Goal: Task Accomplishment & Management: Use online tool/utility

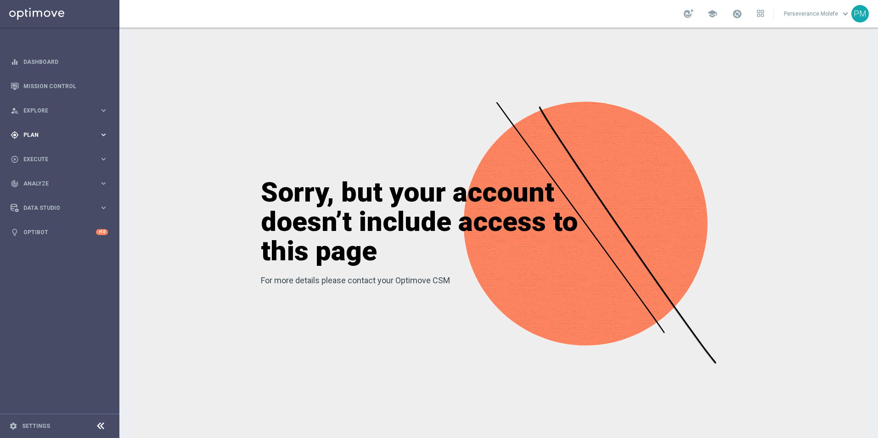
click at [47, 135] on span "Plan" at bounding box center [61, 135] width 76 height 6
click at [49, 182] on span "Templates" at bounding box center [57, 182] width 66 height 6
click at [45, 198] on link "Optimail" at bounding box center [61, 195] width 67 height 7
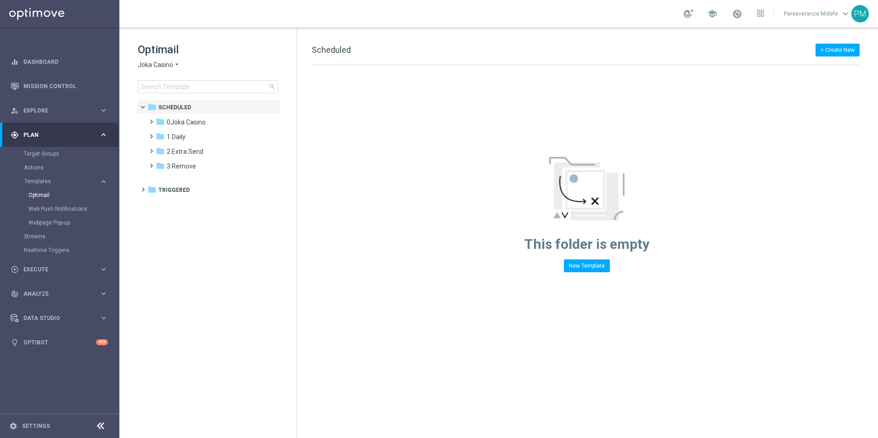
click at [152, 61] on span "Joka Casino" at bounding box center [155, 65] width 35 height 9
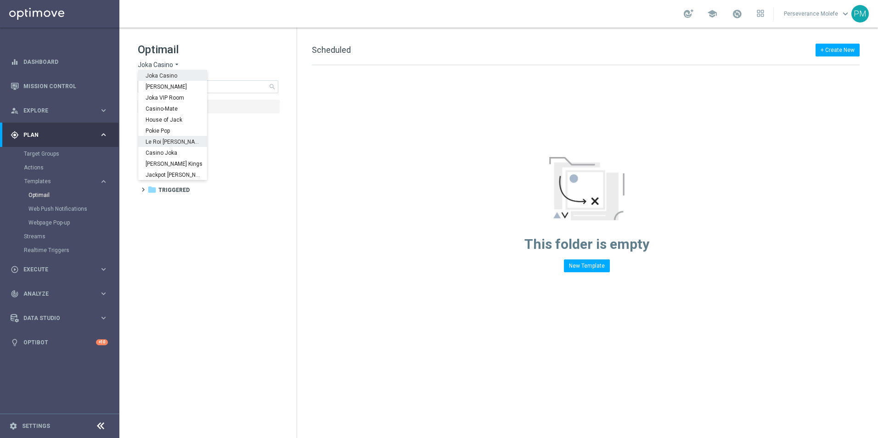
click at [0, 0] on span "Le Roi [PERSON_NAME]" at bounding box center [0, 0] width 0 height 0
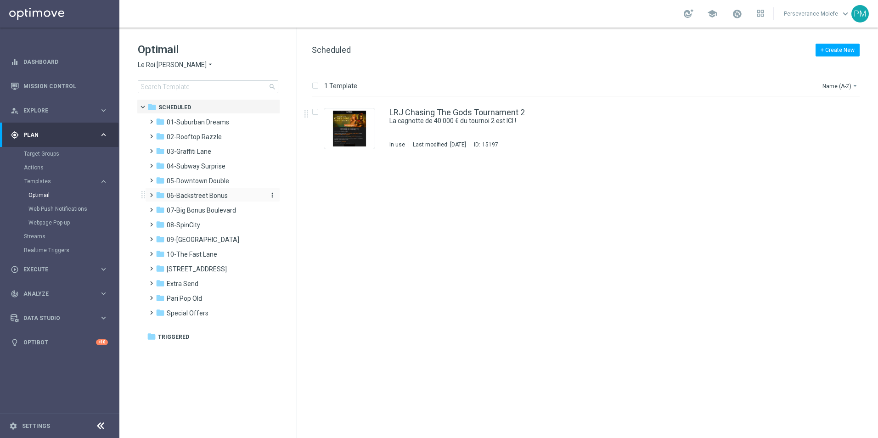
click at [215, 200] on div "folder 06-Backstreet Bonus" at bounding box center [209, 196] width 106 height 11
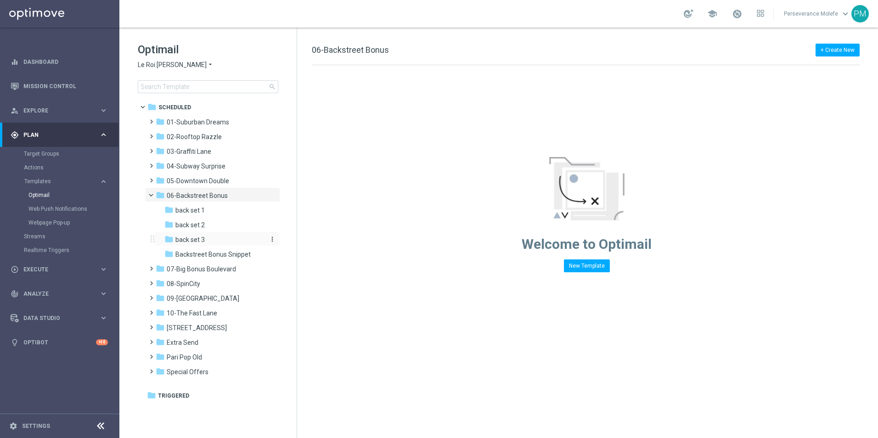
click at [200, 241] on span "back set 3" at bounding box center [189, 240] width 29 height 8
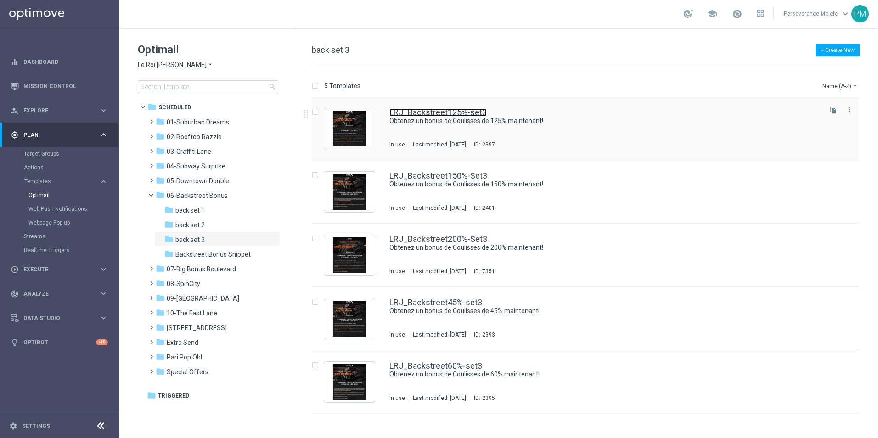
click at [433, 115] on link "LRJ_Backstreet125%-set3" at bounding box center [437, 112] width 97 height 8
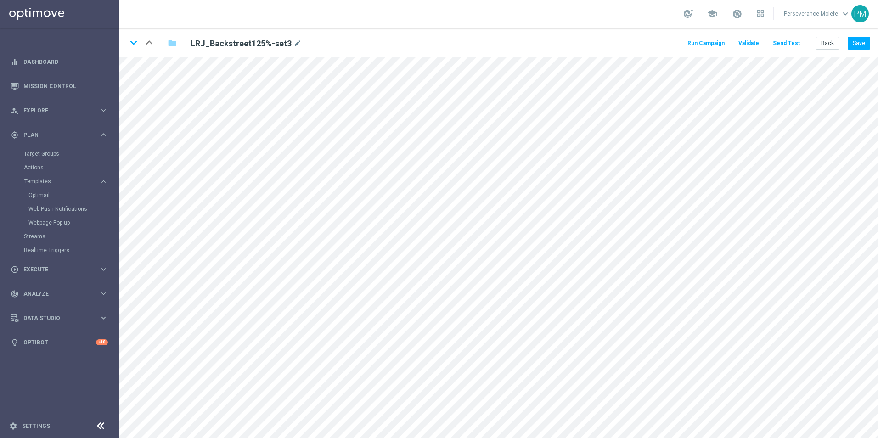
click at [786, 43] on button "Send Test" at bounding box center [787, 43] width 30 height 12
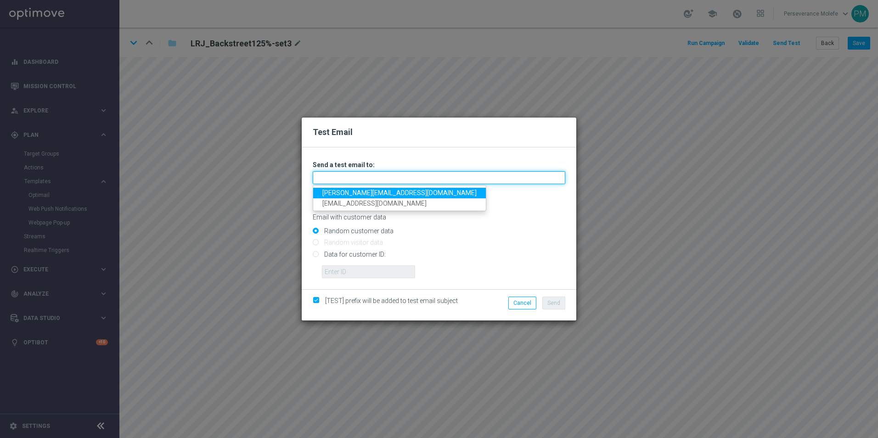
click at [397, 183] on input "text" at bounding box center [439, 177] width 253 height 13
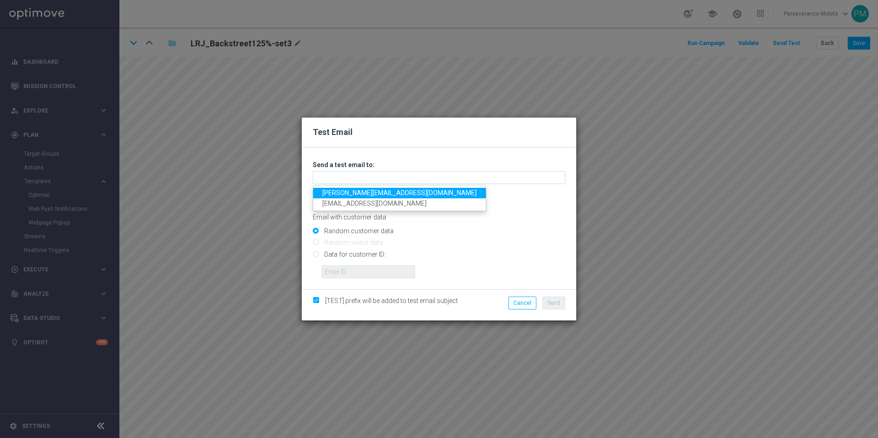
click at [385, 192] on link "[PERSON_NAME][EMAIL_ADDRESS][DOMAIN_NAME]" at bounding box center [399, 193] width 173 height 11
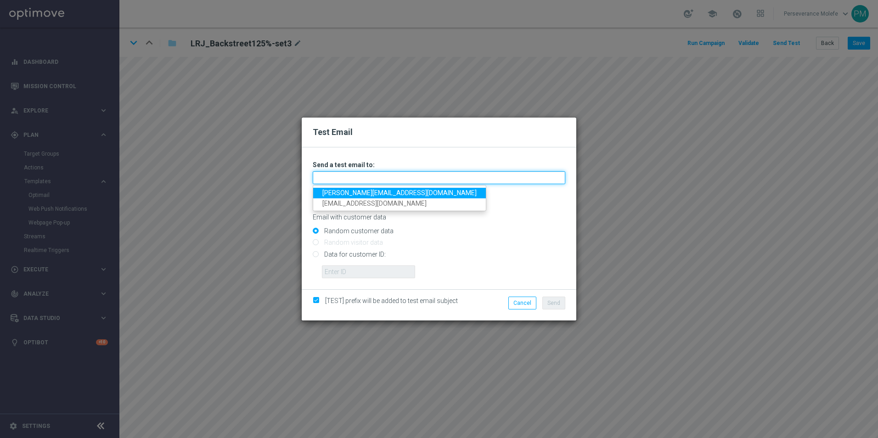
type input "[PERSON_NAME][EMAIL_ADDRESS][DOMAIN_NAME]"
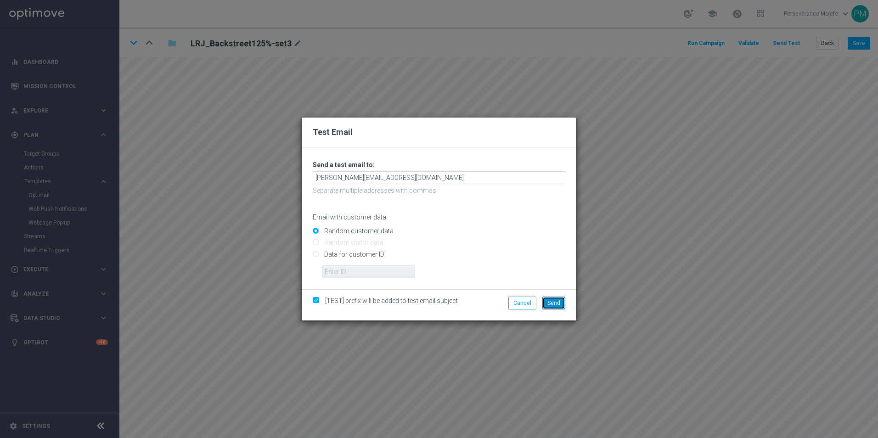
click at [549, 304] on span "Send" at bounding box center [553, 303] width 13 height 6
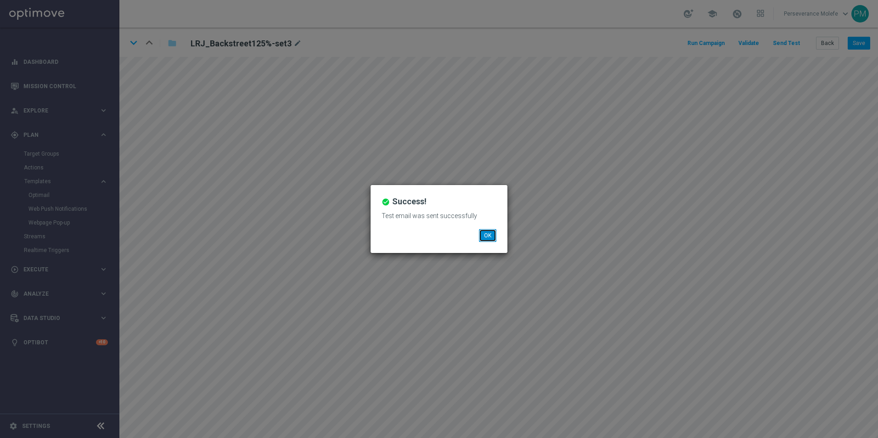
click at [491, 239] on button "OK" at bounding box center [487, 235] width 17 height 13
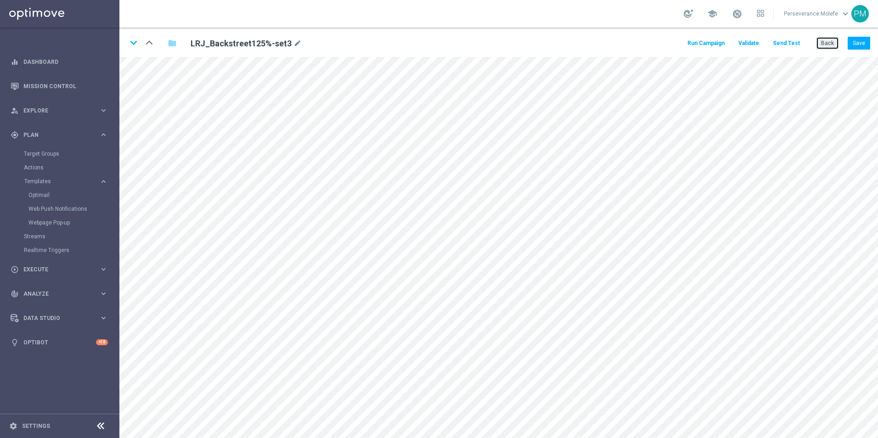
click at [823, 46] on button "Back" at bounding box center [827, 43] width 23 height 13
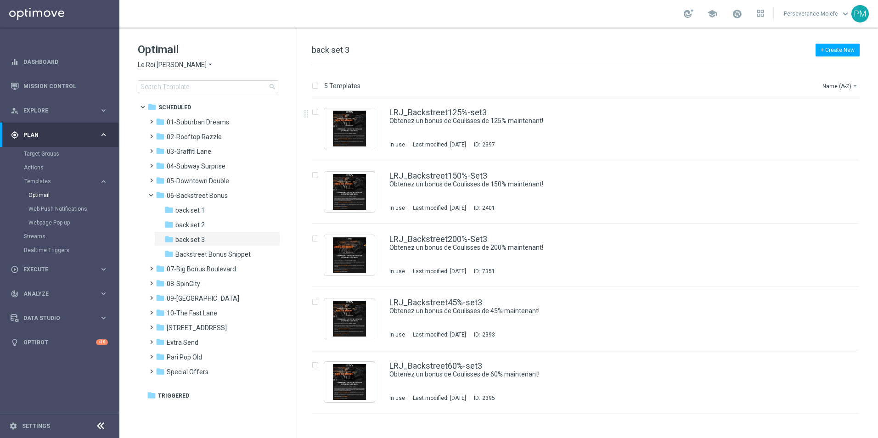
click at [162, 65] on span "Le Roi [PERSON_NAME]" at bounding box center [172, 65] width 69 height 9
click at [0, 0] on span "Casino Joka" at bounding box center [0, 0] width 0 height 0
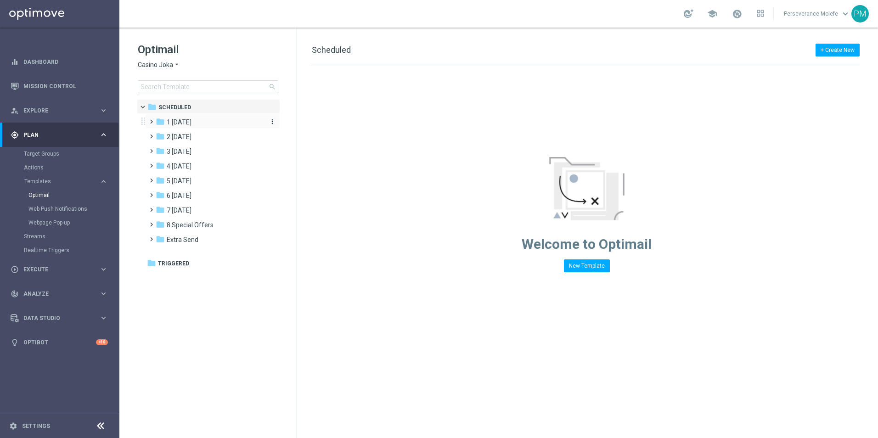
click at [188, 121] on span "1 [DATE]" at bounding box center [179, 122] width 25 height 8
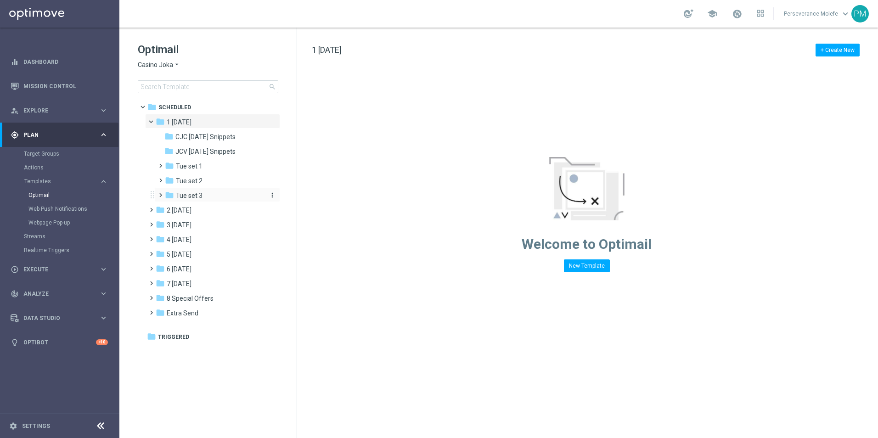
click at [192, 192] on span "Tue set 3" at bounding box center [189, 196] width 27 height 8
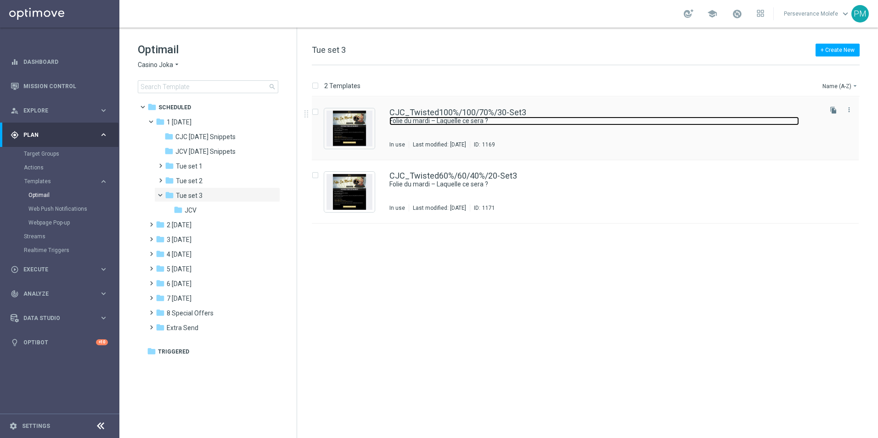
click at [445, 124] on link "Folie du mardi – Laquelle ce sera ?" at bounding box center [594, 121] width 410 height 9
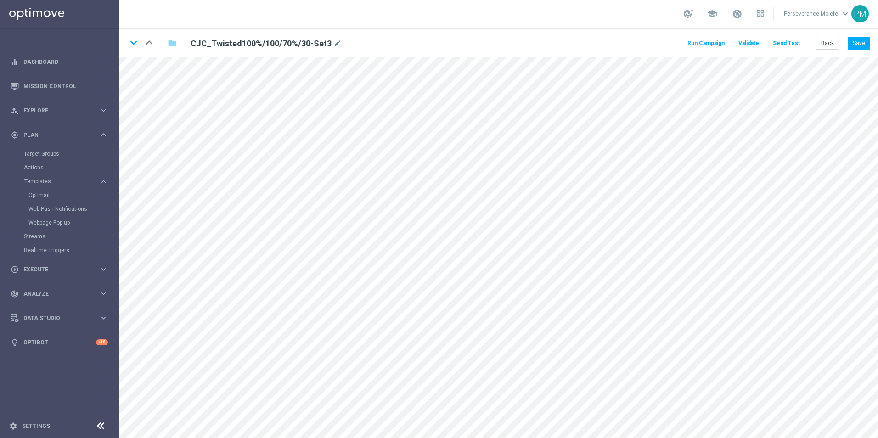
click at [788, 45] on button "Send Test" at bounding box center [787, 43] width 30 height 12
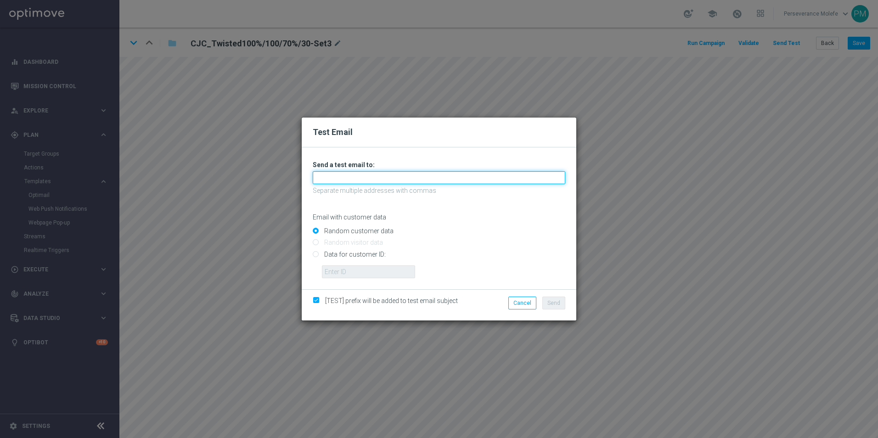
click at [368, 176] on input "text" at bounding box center [439, 177] width 253 height 13
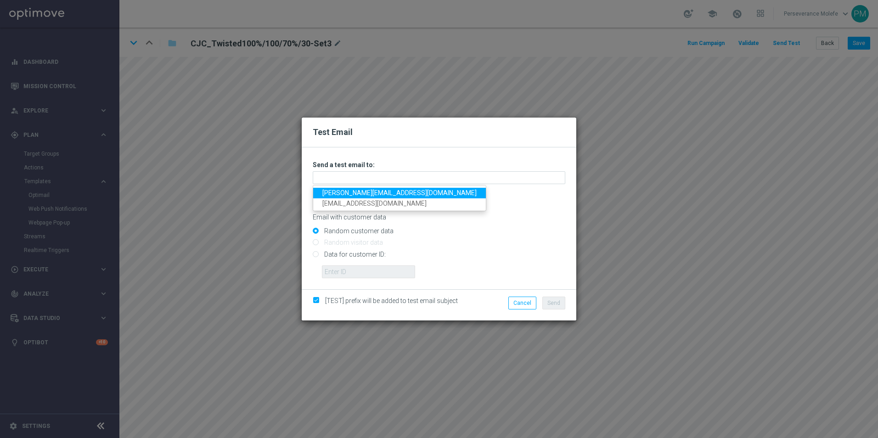
click at [358, 192] on link "[PERSON_NAME][EMAIL_ADDRESS][DOMAIN_NAME]" at bounding box center [399, 193] width 173 height 11
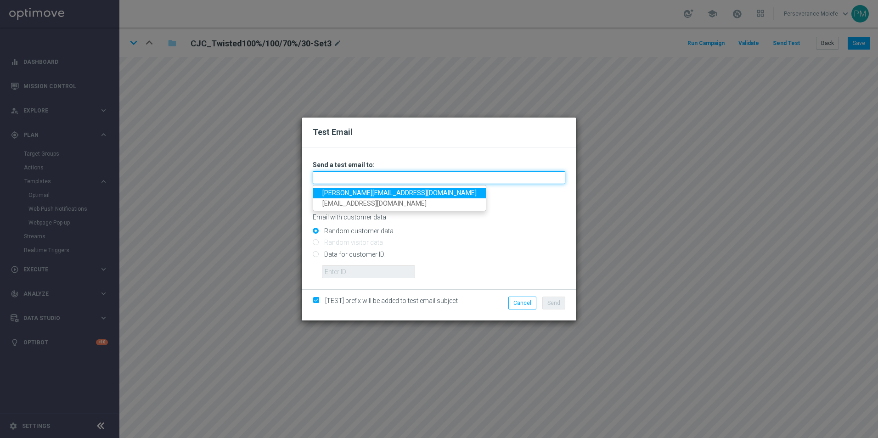
type input "[PERSON_NAME][EMAIL_ADDRESS][DOMAIN_NAME]"
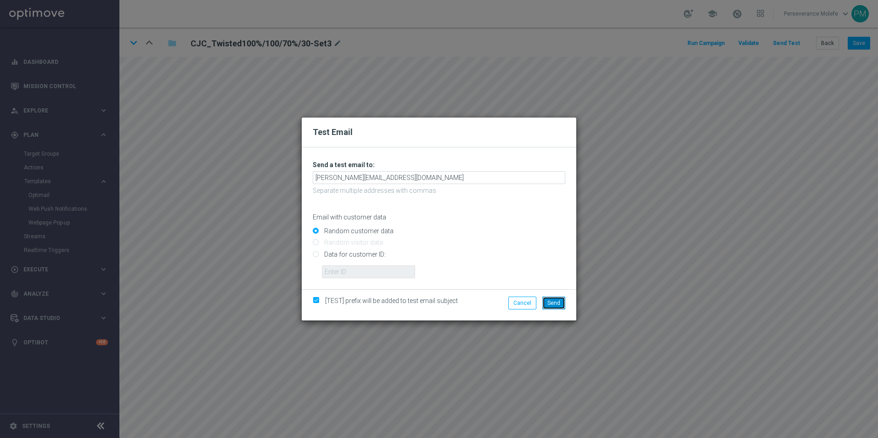
click at [548, 304] on span "Send" at bounding box center [553, 303] width 13 height 6
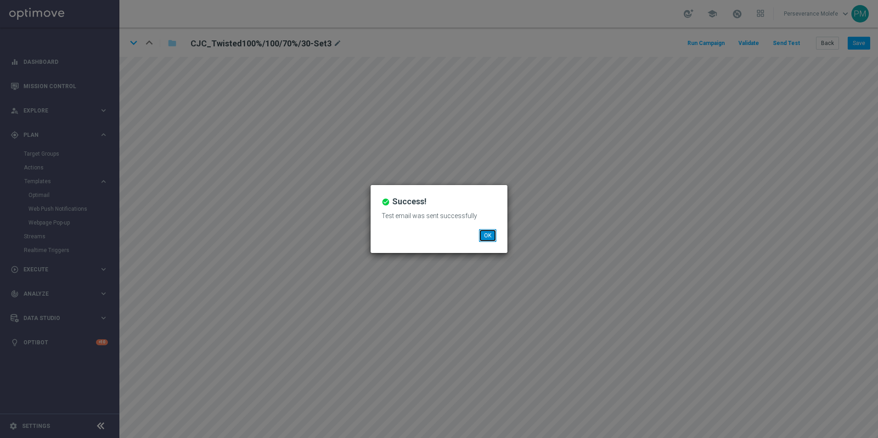
click at [488, 236] on button "OK" at bounding box center [487, 235] width 17 height 13
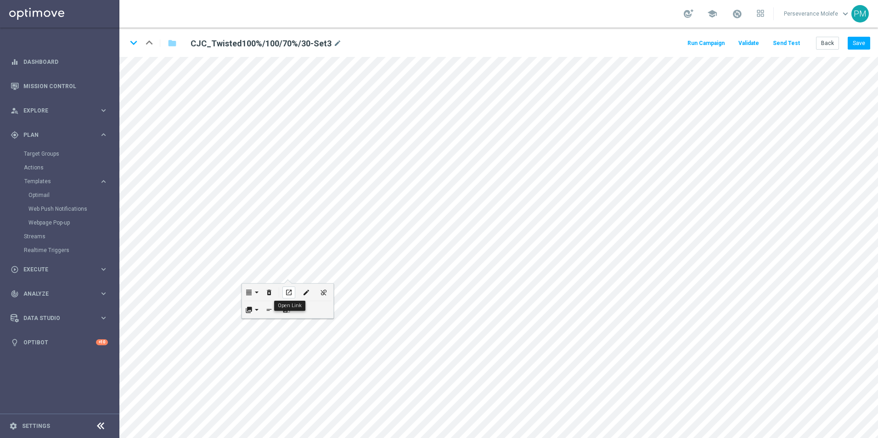
click at [292, 290] on icon "open_in_new" at bounding box center [288, 292] width 7 height 7
click at [821, 48] on button "Back" at bounding box center [827, 43] width 23 height 13
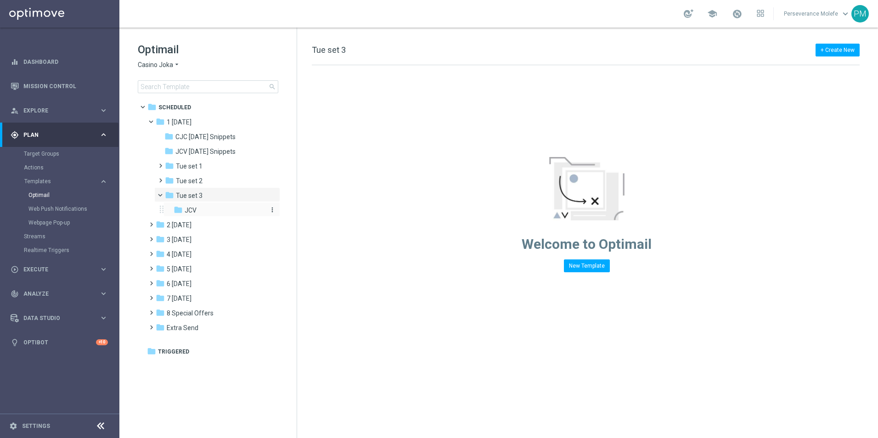
click at [197, 213] on div "folder JCV" at bounding box center [219, 210] width 90 height 11
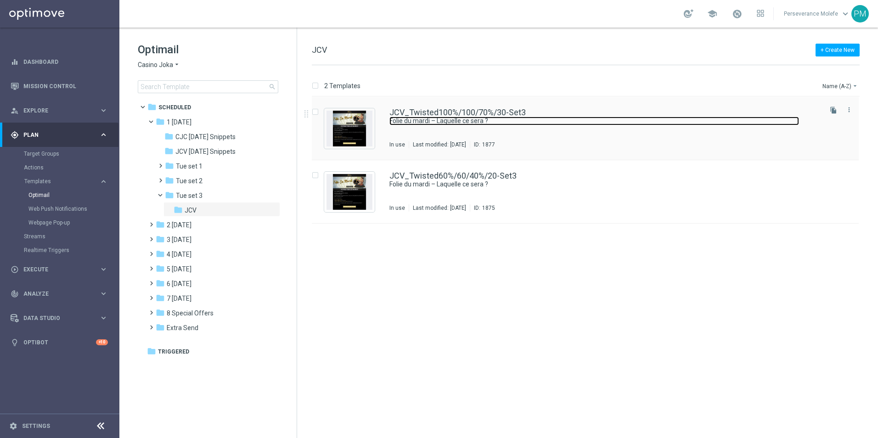
click at [429, 119] on link "Folie du mardi – Laquelle ce sera ?" at bounding box center [594, 121] width 410 height 9
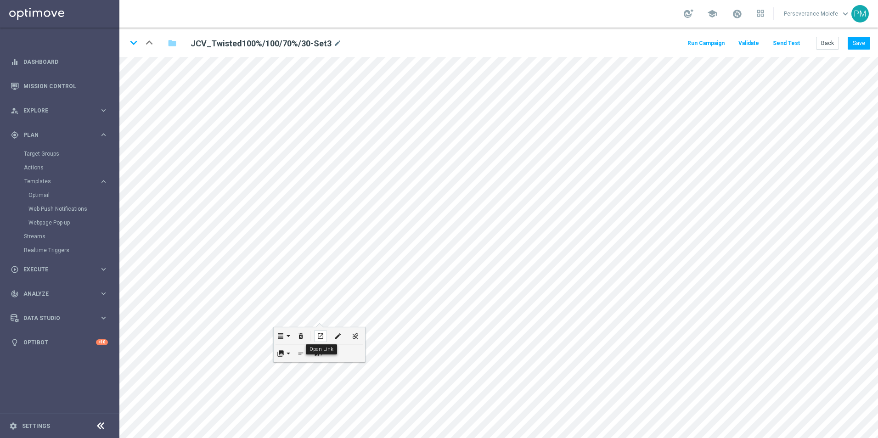
click at [319, 337] on icon "open_in_new" at bounding box center [320, 336] width 7 height 7
click at [786, 43] on button "Send Test" at bounding box center [787, 43] width 30 height 12
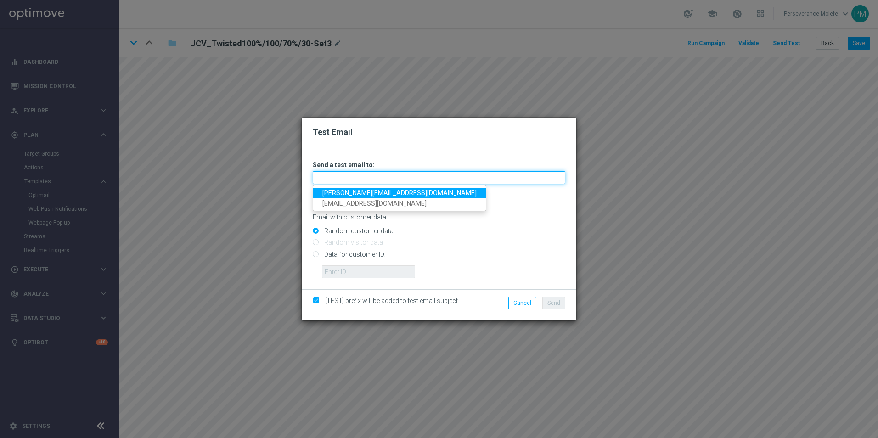
click at [415, 177] on input "text" at bounding box center [439, 177] width 253 height 13
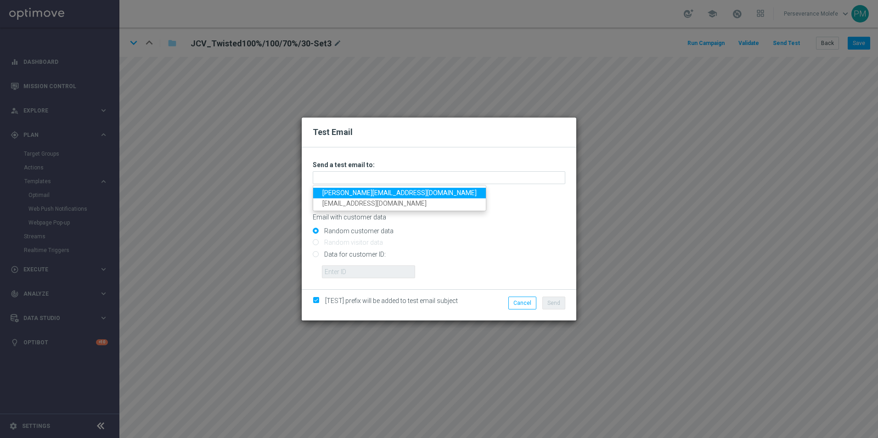
click at [383, 193] on link "[PERSON_NAME][EMAIL_ADDRESS][DOMAIN_NAME]" at bounding box center [399, 193] width 173 height 11
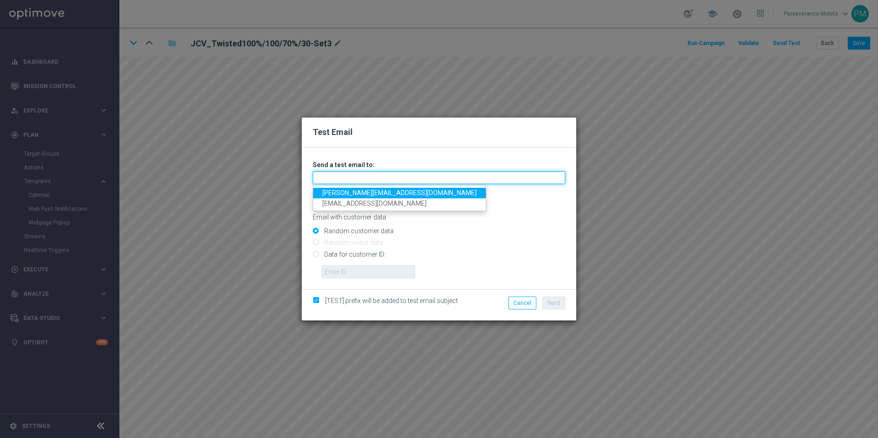
type input "[PERSON_NAME][EMAIL_ADDRESS][DOMAIN_NAME]"
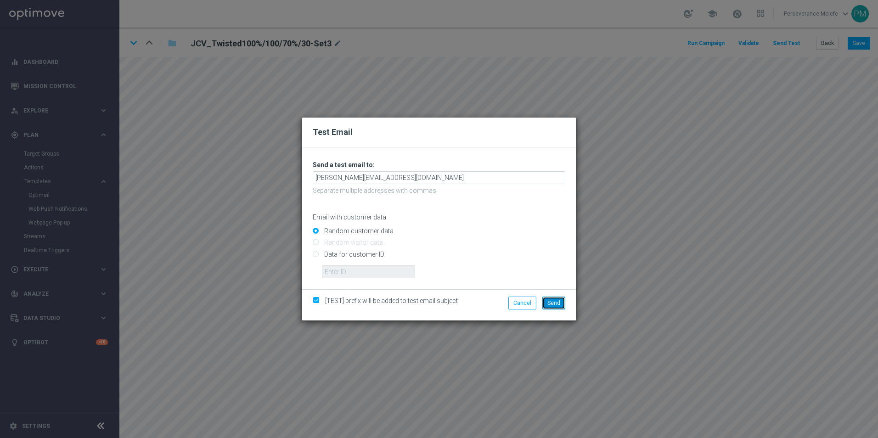
click at [548, 308] on button "Send" at bounding box center [553, 303] width 23 height 13
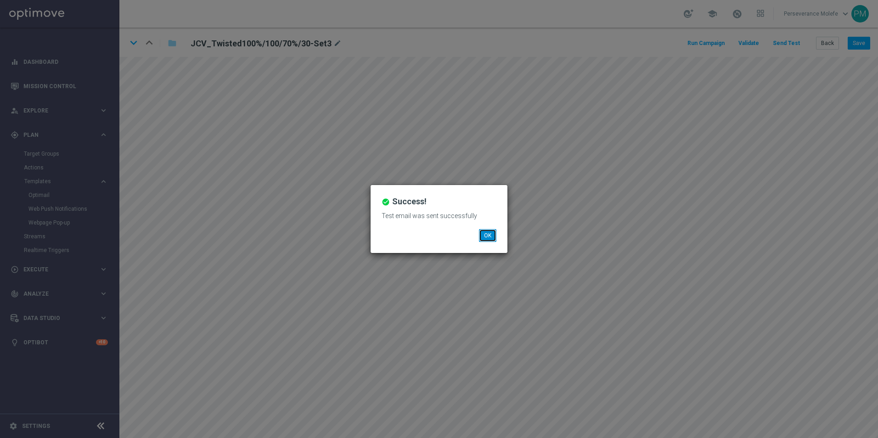
click at [494, 230] on button "OK" at bounding box center [487, 235] width 17 height 13
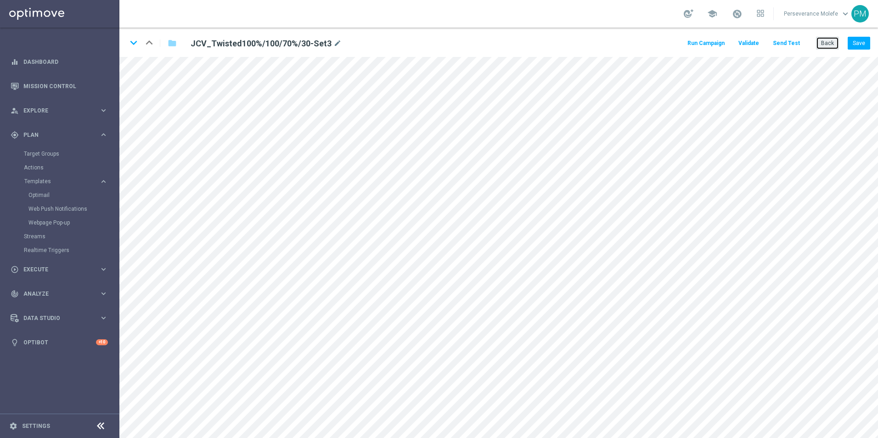
click at [834, 42] on button "Back" at bounding box center [827, 43] width 23 height 13
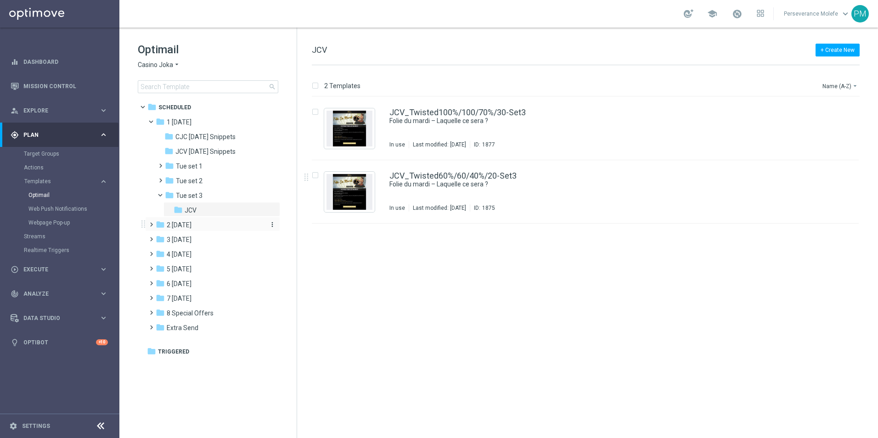
click at [199, 230] on div "folder 2 [DATE]" at bounding box center [209, 225] width 106 height 11
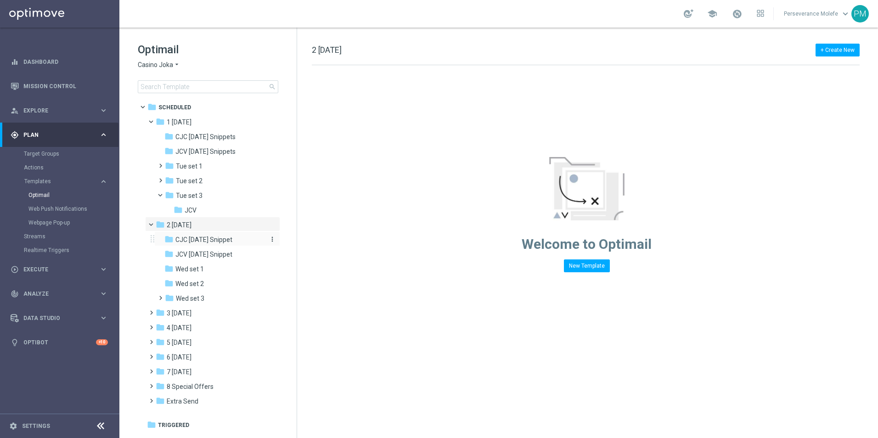
click at [217, 241] on span "CJC [DATE] Snippet" at bounding box center [203, 240] width 57 height 8
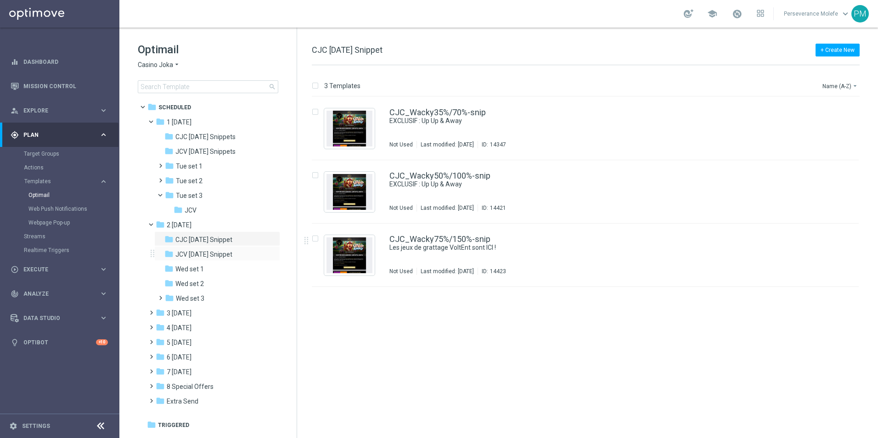
click at [207, 249] on div "folder JCV [DATE] Snippet more_vert" at bounding box center [217, 253] width 126 height 15
click at [211, 255] on span "JCV [DATE] Snippet" at bounding box center [203, 254] width 57 height 8
click at [212, 266] on div "folder Wed set 1" at bounding box center [213, 269] width 98 height 11
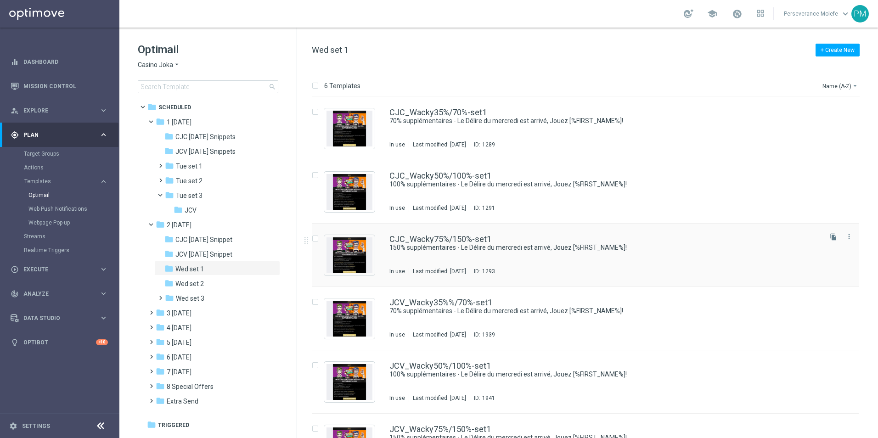
scroll to position [39, 0]
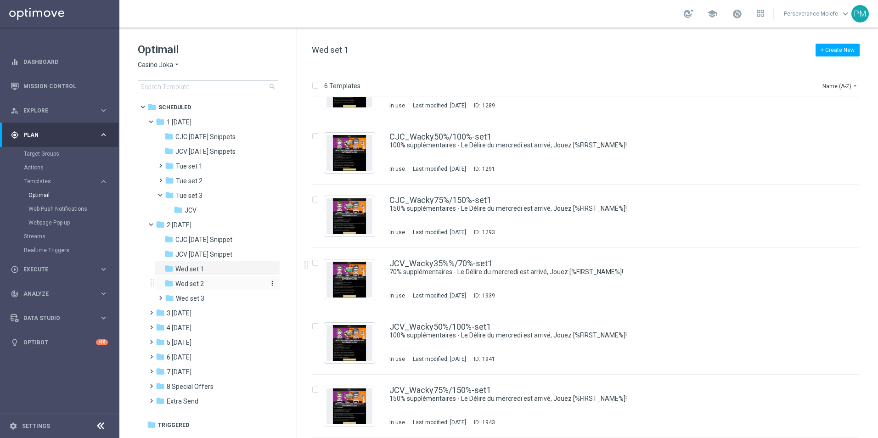
click at [190, 288] on span "Wed set 2" at bounding box center [189, 284] width 28 height 8
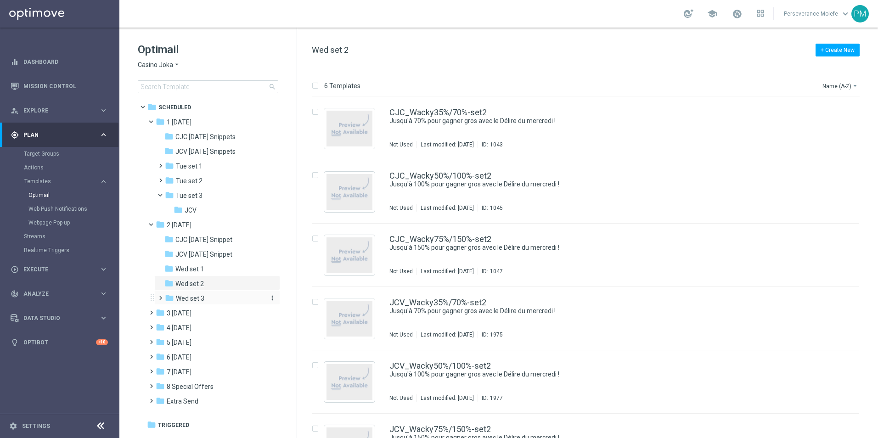
click at [194, 294] on div "folder Wed set 3" at bounding box center [214, 298] width 98 height 11
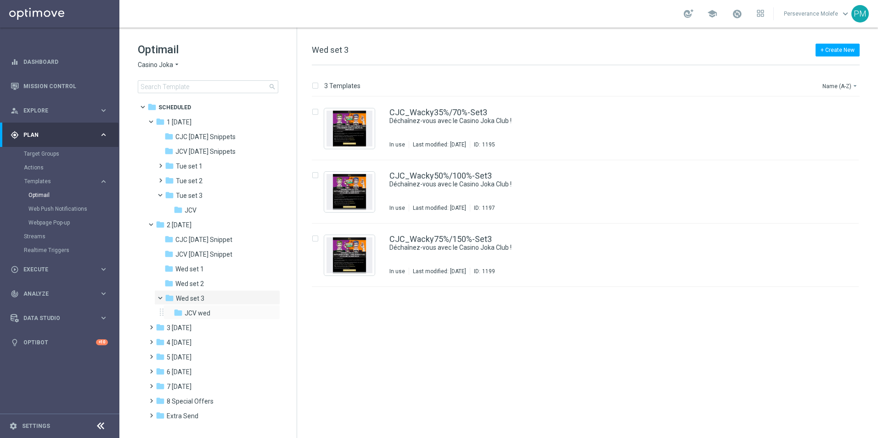
click at [201, 306] on div "folder JCV wed more_vert" at bounding box center [222, 312] width 117 height 15
click at [226, 312] on div "folder JCV wed" at bounding box center [219, 313] width 90 height 11
click at [226, 299] on div "folder Wed set 3" at bounding box center [214, 298] width 98 height 11
click at [423, 109] on link "CJC_Wacky35%/70%-Set3" at bounding box center [438, 112] width 98 height 8
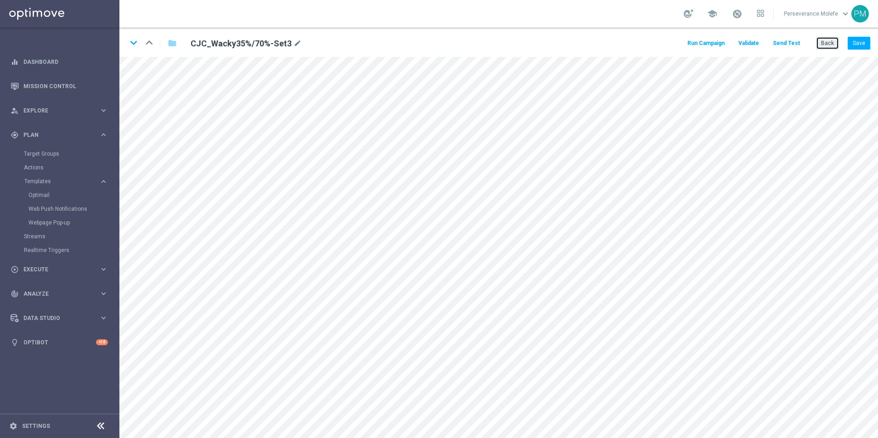
click at [832, 39] on button "Back" at bounding box center [827, 43] width 23 height 13
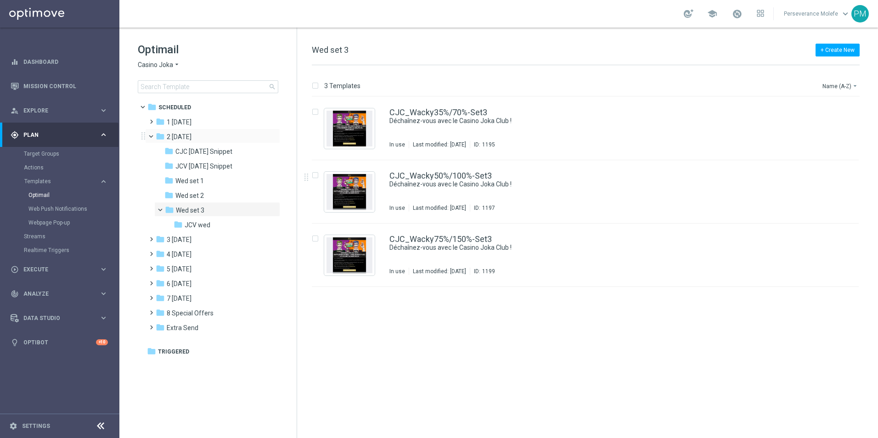
click at [153, 136] on span at bounding box center [155, 134] width 4 height 4
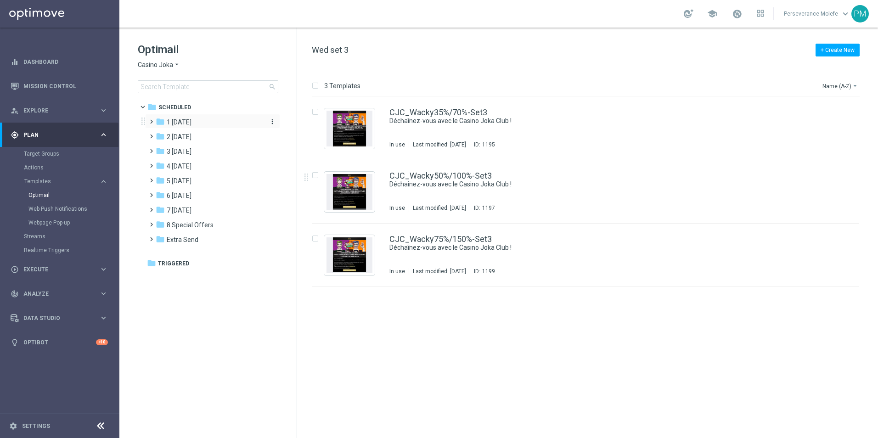
click at [178, 118] on span "1 [DATE]" at bounding box center [179, 122] width 25 height 8
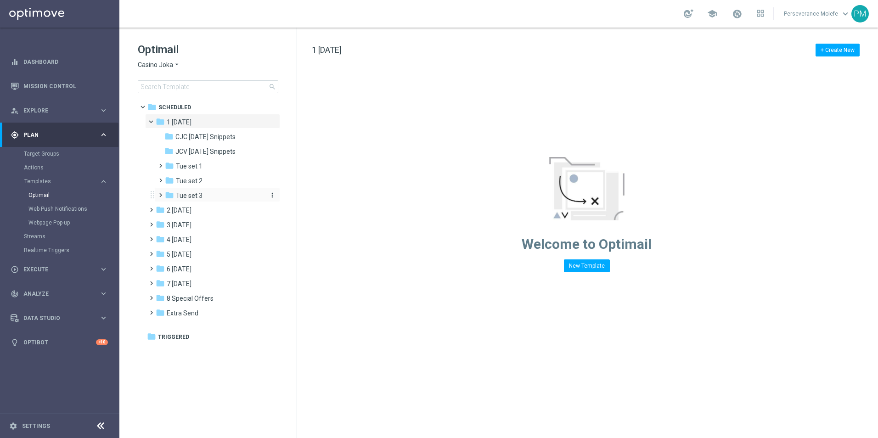
click at [225, 197] on div "folder Tue set 3" at bounding box center [214, 196] width 98 height 11
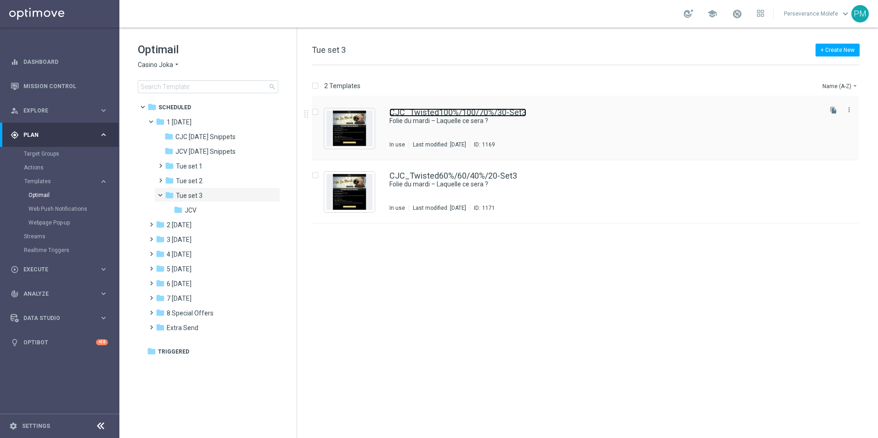
click at [476, 114] on link "CJC_Twisted100%/100/70%/30-Set3" at bounding box center [457, 112] width 137 height 8
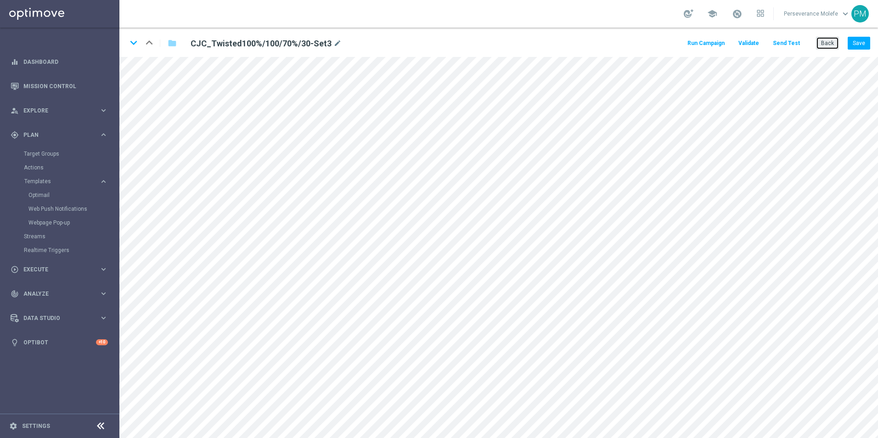
click at [826, 46] on button "Back" at bounding box center [827, 43] width 23 height 13
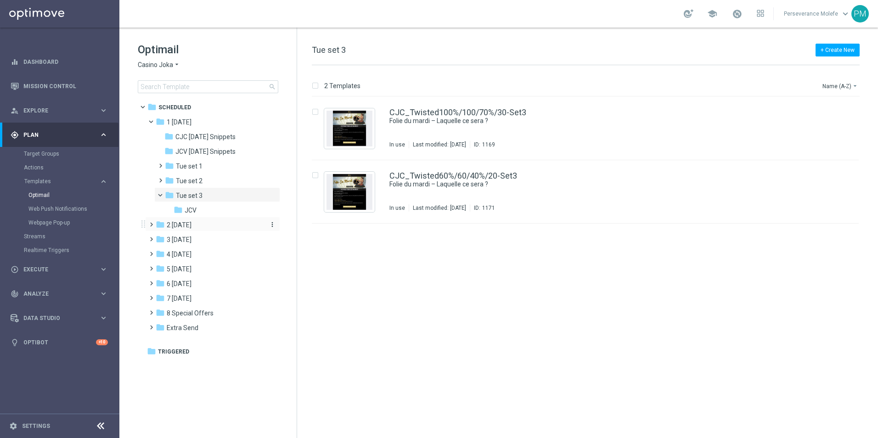
click at [185, 226] on span "2 [DATE]" at bounding box center [179, 225] width 25 height 8
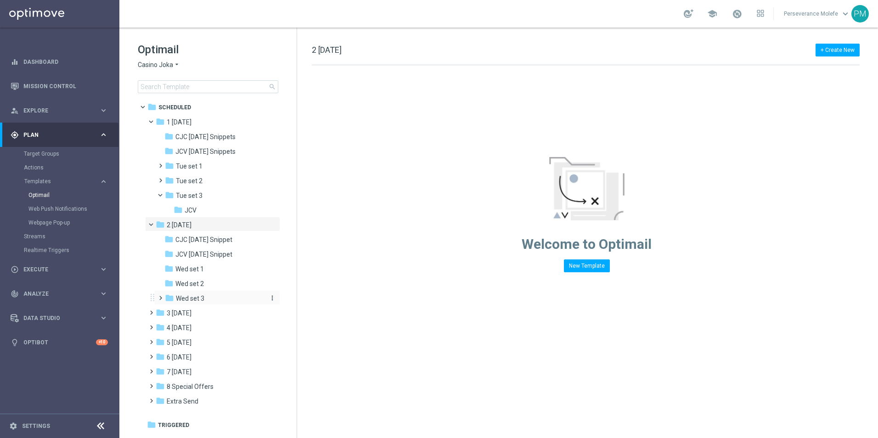
click at [210, 302] on div "folder Wed set 3" at bounding box center [214, 298] width 98 height 11
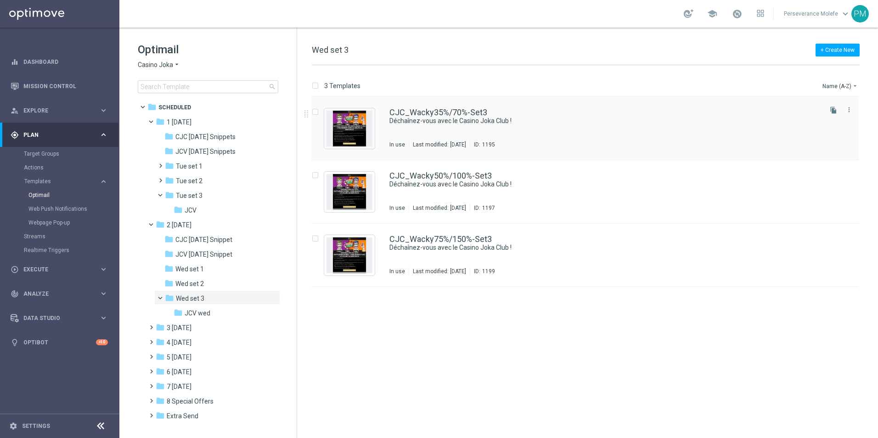
click at [429, 107] on div "CJC_Wacky35%/70%-Set3 Déchaînez-vous avec le Casino Joka Club ! In use Last mod…" at bounding box center [585, 128] width 547 height 63
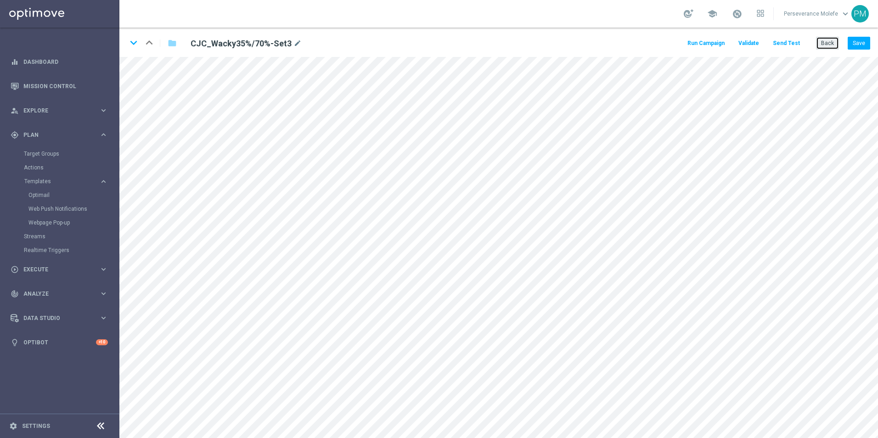
click at [827, 46] on button "Back" at bounding box center [827, 43] width 23 height 13
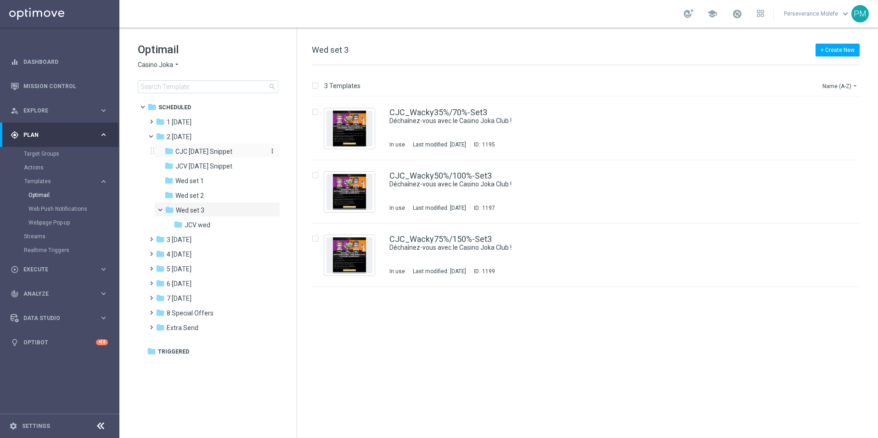
click at [221, 150] on span "CJC [DATE] Snippet" at bounding box center [203, 151] width 57 height 8
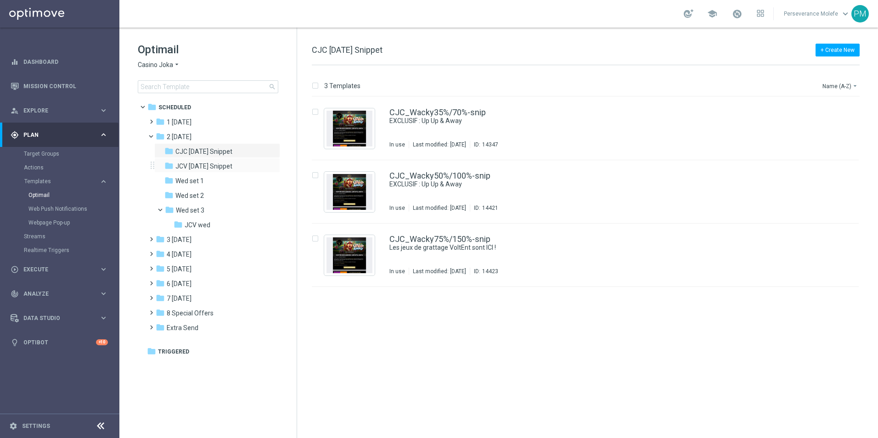
click at [207, 172] on div "folder JCV [DATE] Snippet more_vert" at bounding box center [217, 165] width 126 height 15
click at [220, 207] on div "folder Wed set 3" at bounding box center [214, 210] width 98 height 11
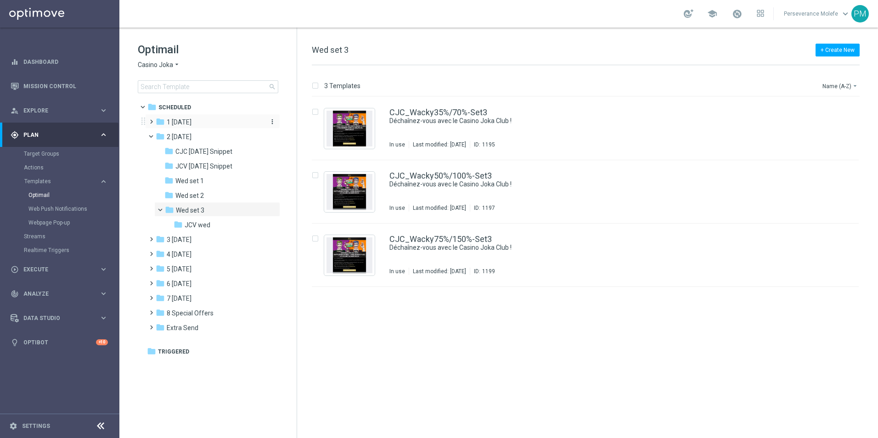
click at [197, 125] on div "folder 1 [DATE]" at bounding box center [209, 122] width 106 height 11
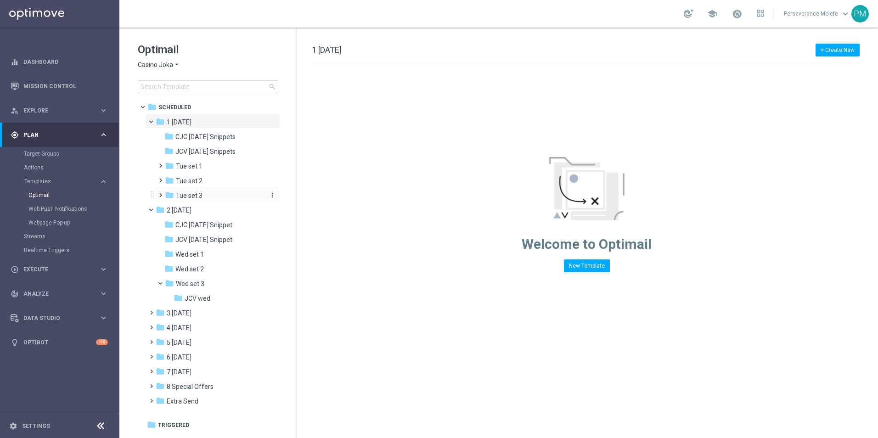
click at [214, 197] on div "folder Tue set 3" at bounding box center [214, 196] width 98 height 11
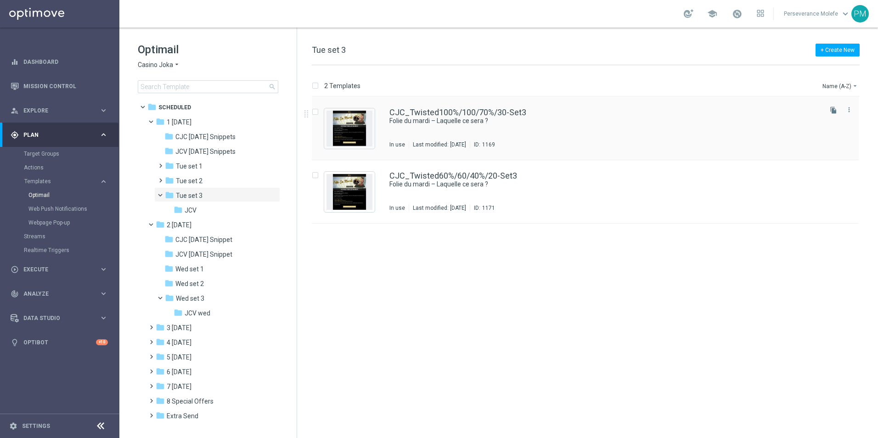
click at [439, 106] on div "CJC_Twisted100%/100/70%/30-Set3 Folie du mardi – Laquelle ce sera ? In use Last…" at bounding box center [585, 128] width 547 height 63
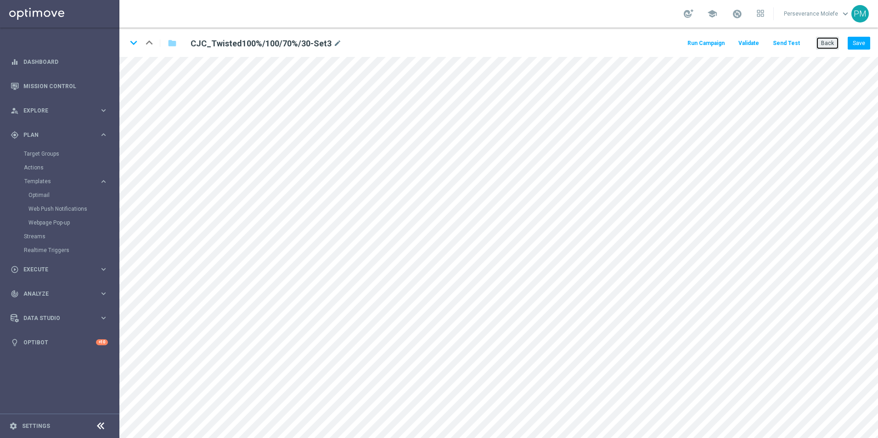
click at [821, 39] on button "Back" at bounding box center [827, 43] width 23 height 13
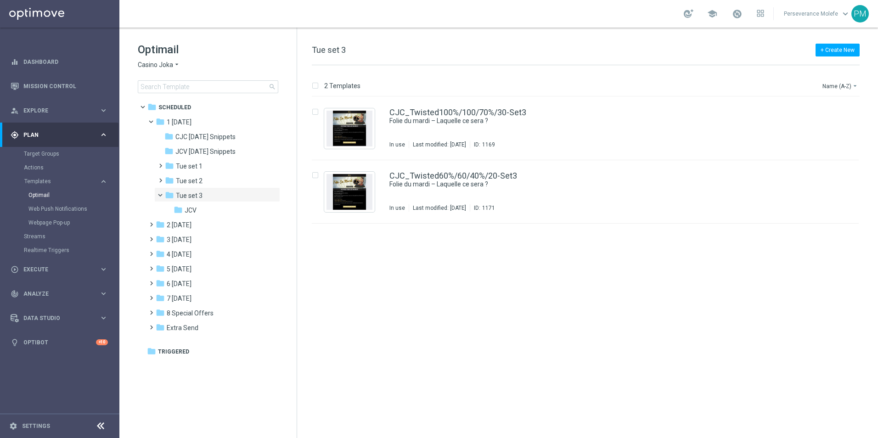
click at [156, 62] on span "Casino Joka" at bounding box center [155, 65] width 35 height 9
click at [0, 0] on span "Le Roi [PERSON_NAME]" at bounding box center [0, 0] width 0 height 0
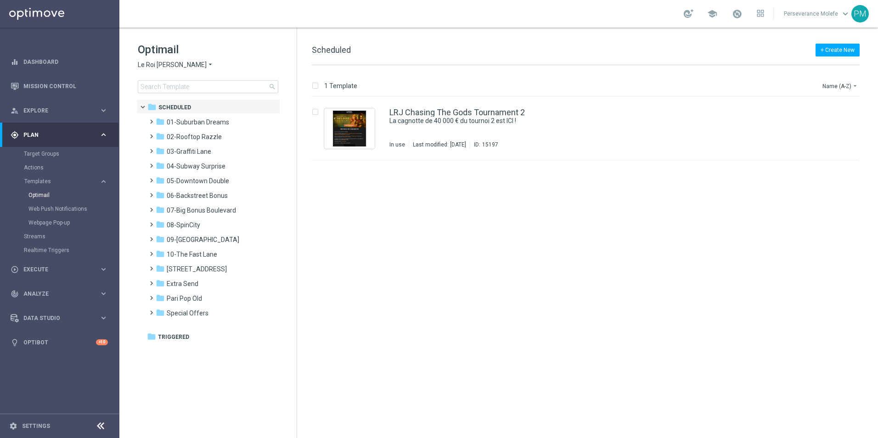
click at [166, 71] on div "Optimail Le Roi [PERSON_NAME] × Le Roi [PERSON_NAME] search" at bounding box center [217, 67] width 159 height 51
click at [169, 67] on span "Le Roi [PERSON_NAME]" at bounding box center [172, 65] width 69 height 9
click at [183, 150] on div "Casino Joka" at bounding box center [172, 152] width 69 height 11
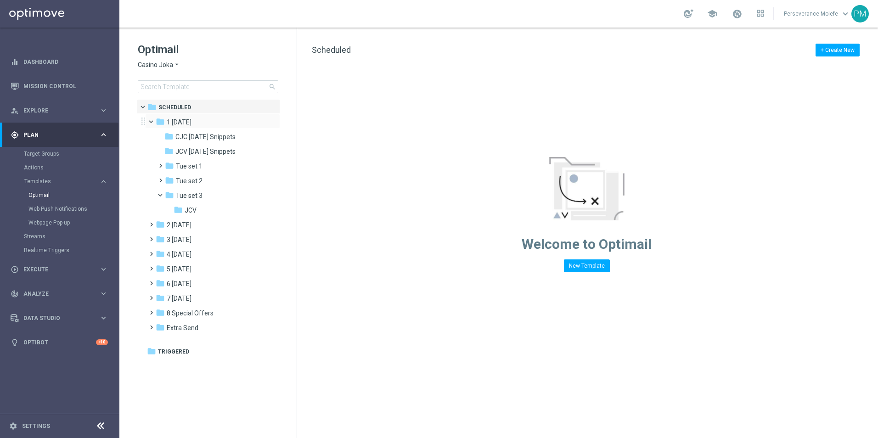
click at [153, 122] on span at bounding box center [155, 120] width 4 height 4
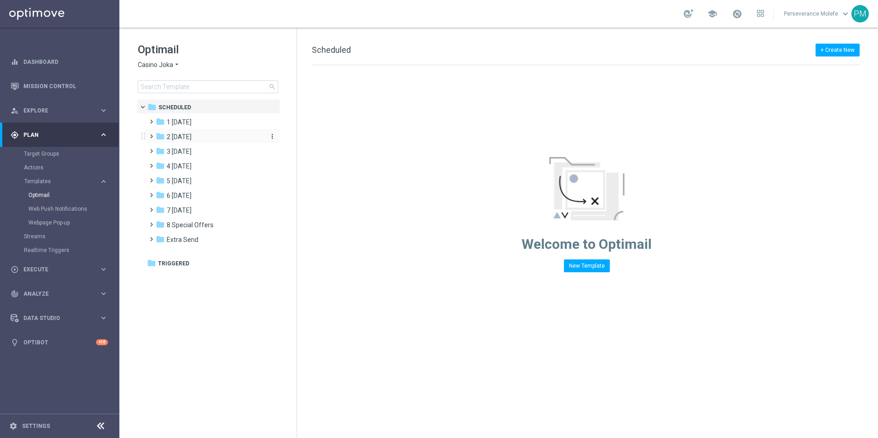
click at [183, 139] on span "2 [DATE]" at bounding box center [179, 137] width 25 height 8
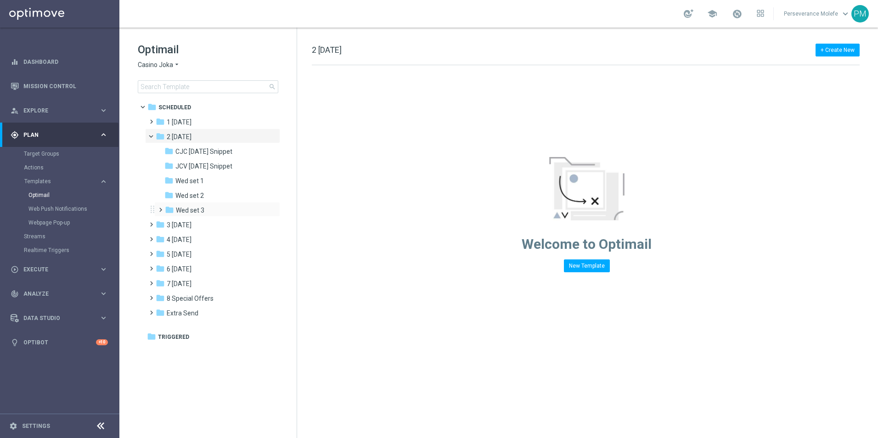
click at [212, 204] on div "folder Wed set 3 more_vert" at bounding box center [217, 209] width 126 height 15
click at [211, 209] on div "folder Wed set 3" at bounding box center [214, 210] width 98 height 11
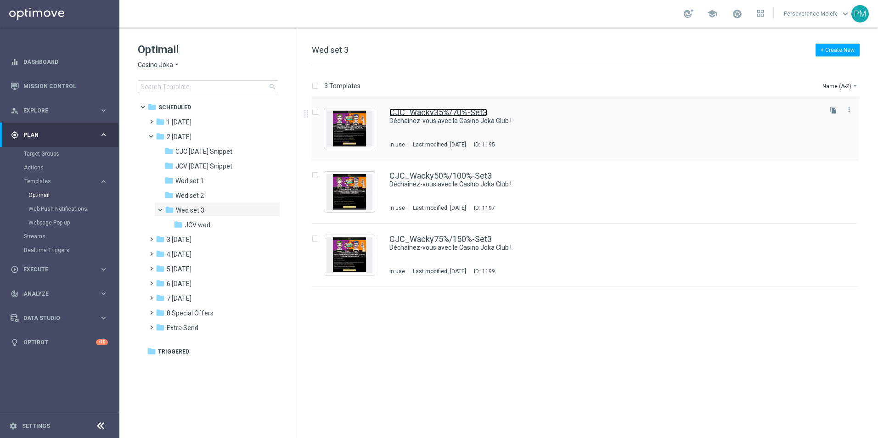
click at [433, 113] on link "CJC_Wacky35%/70%-Set3" at bounding box center [438, 112] width 98 height 8
